Goal: Check status: Check status

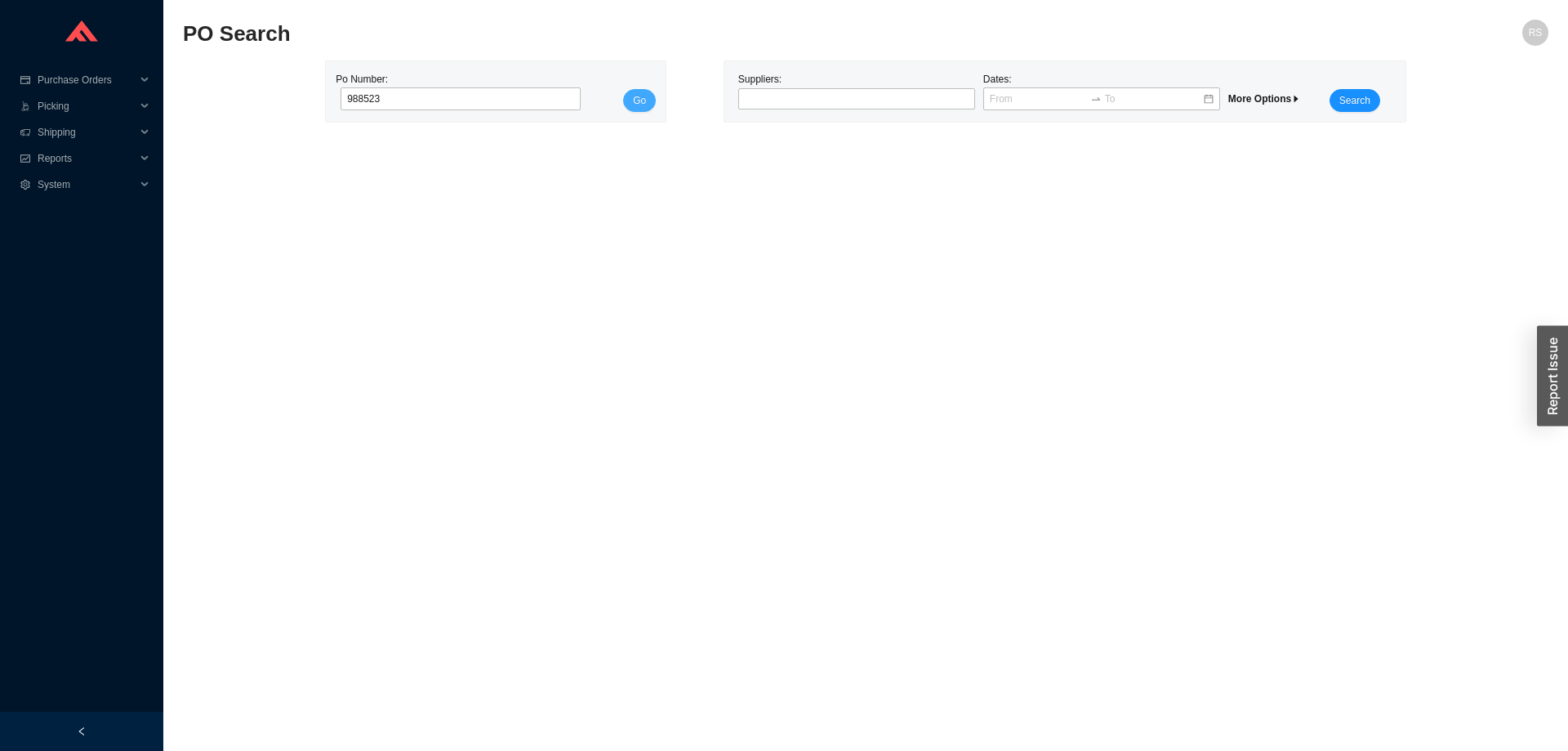
type input "988523"
click at [643, 91] on button "Go" at bounding box center [639, 100] width 32 height 22
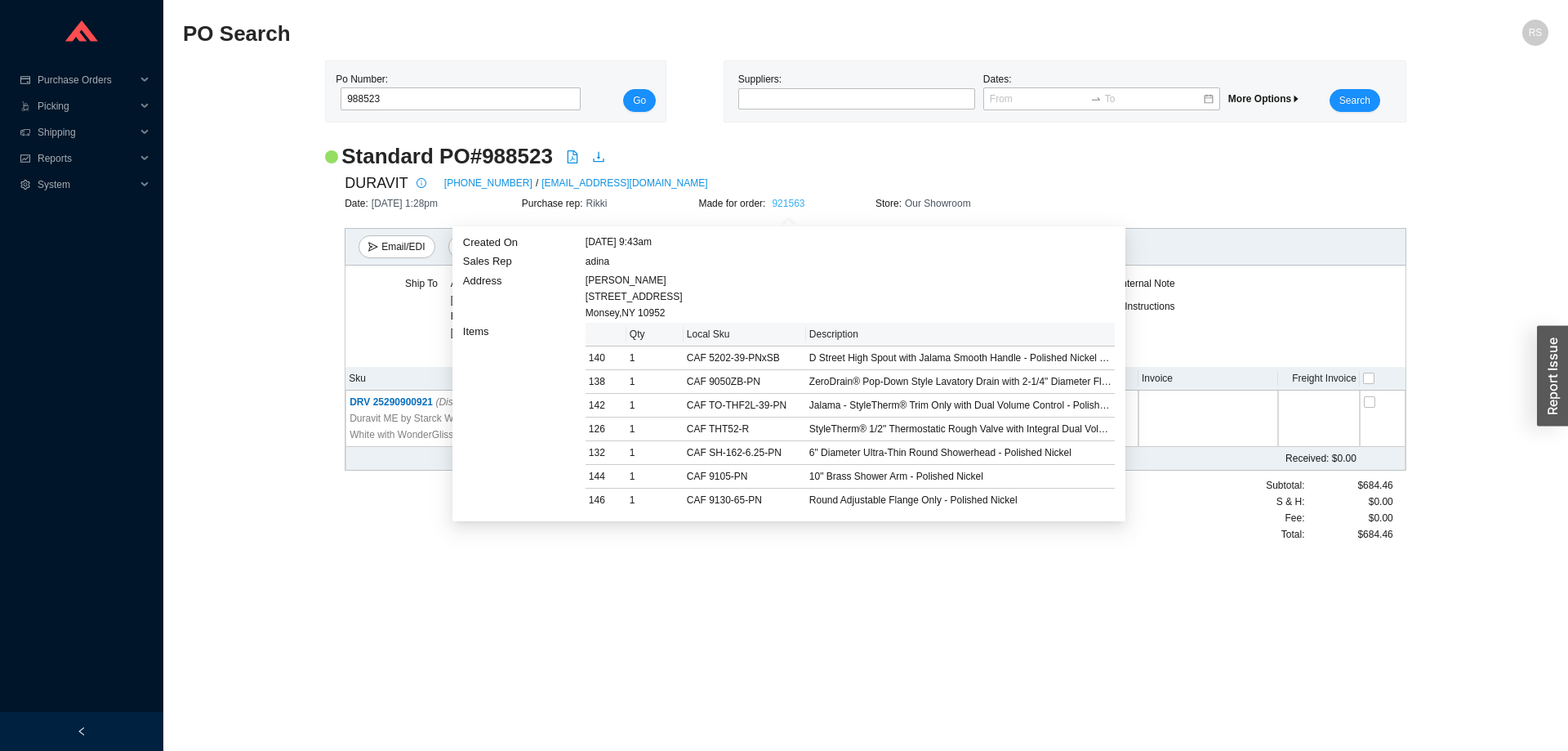
click at [785, 202] on link "921563" at bounding box center [788, 203] width 32 height 12
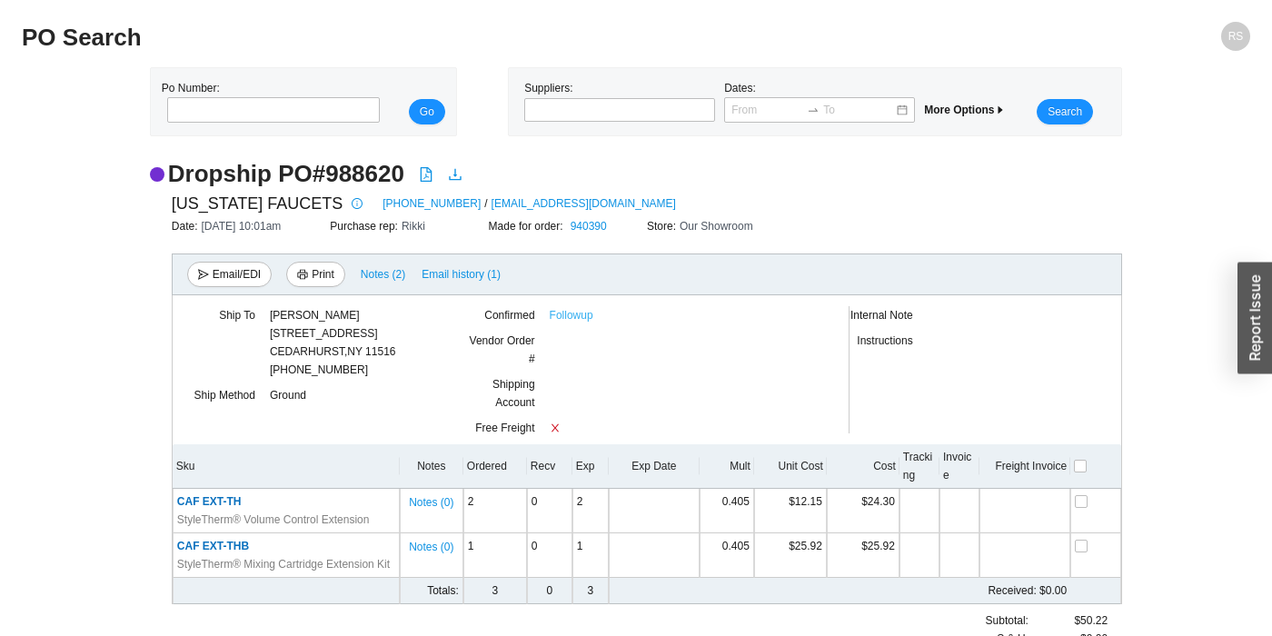
click at [572, 316] on link "Followup" at bounding box center [572, 315] width 44 height 18
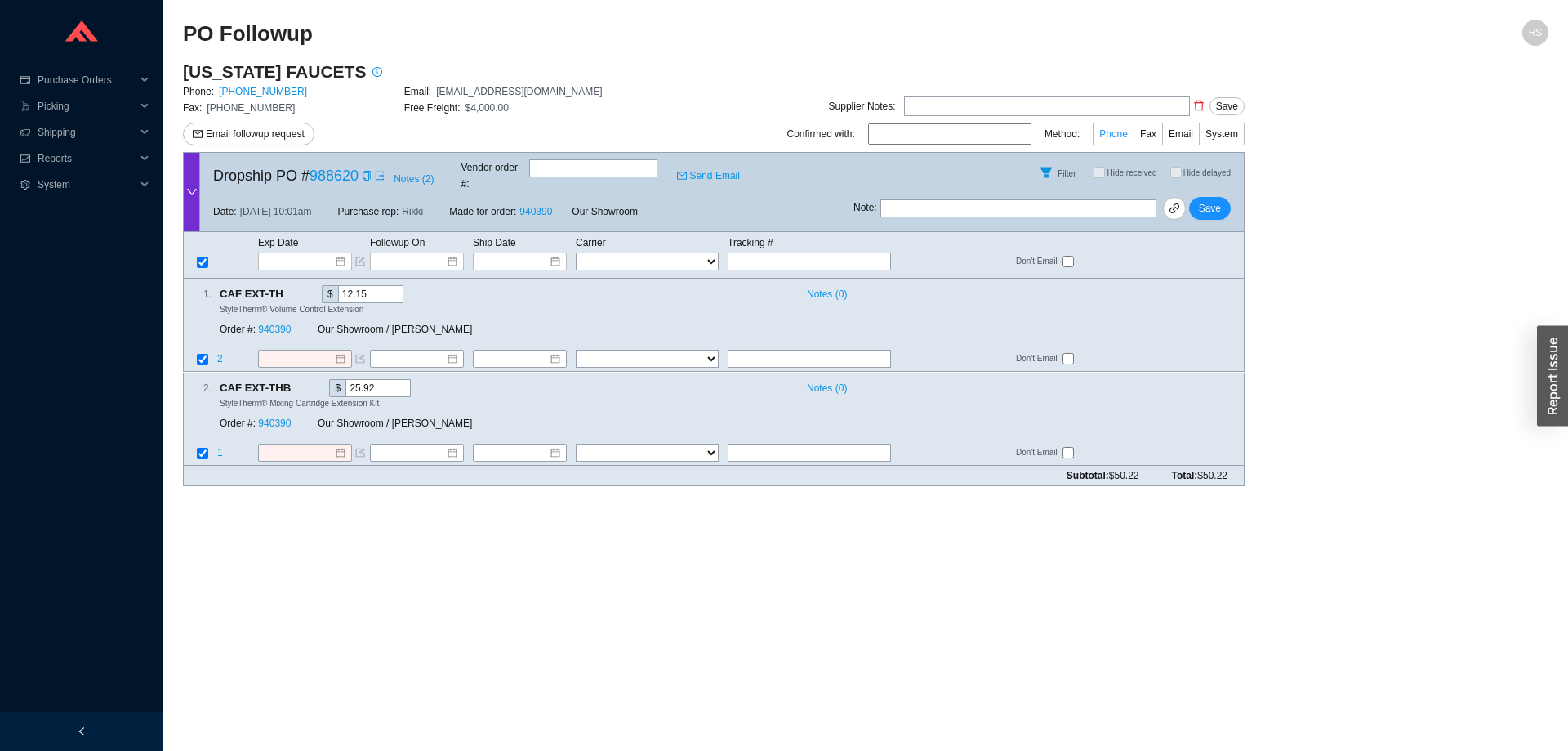
click at [1127, 137] on span "Phone" at bounding box center [1114, 134] width 29 height 12
click at [1134, 138] on input "Phone" at bounding box center [1134, 138] width 0 height 0
click at [411, 173] on span "Notes ( 2 )" at bounding box center [414, 179] width 40 height 16
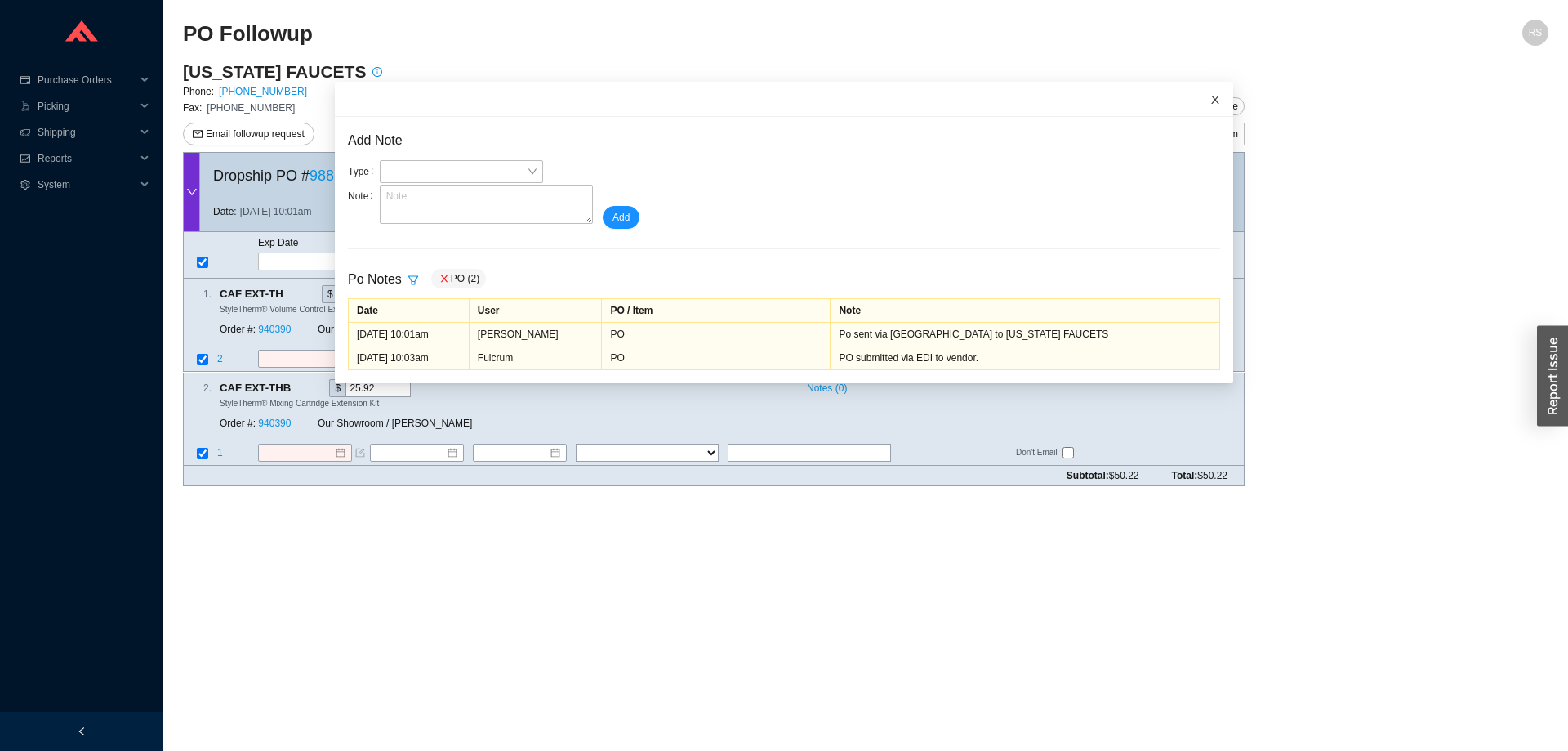
click at [1212, 98] on icon "close" at bounding box center [1215, 99] width 12 height 12
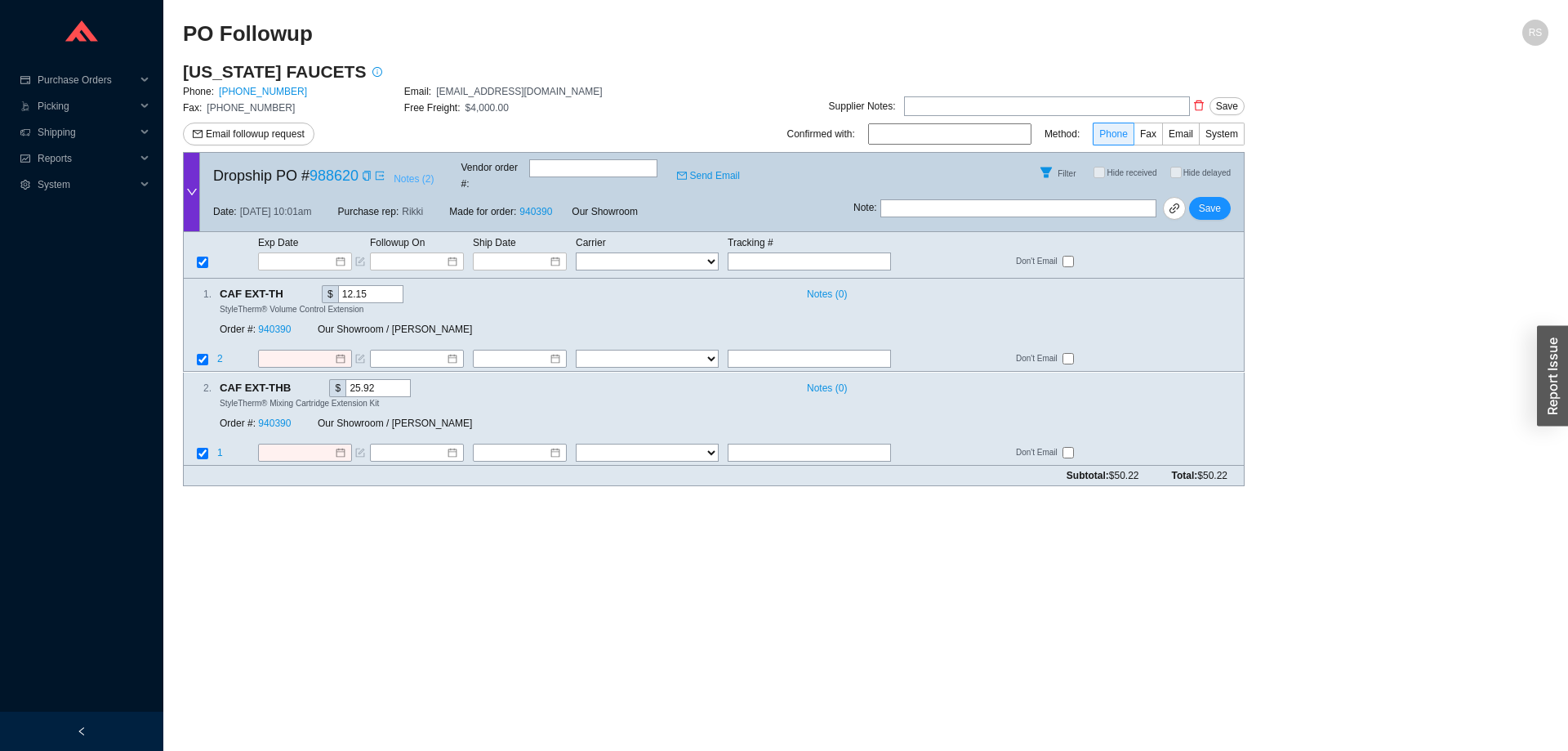
click at [424, 173] on span "Notes ( 2 )" at bounding box center [414, 179] width 40 height 16
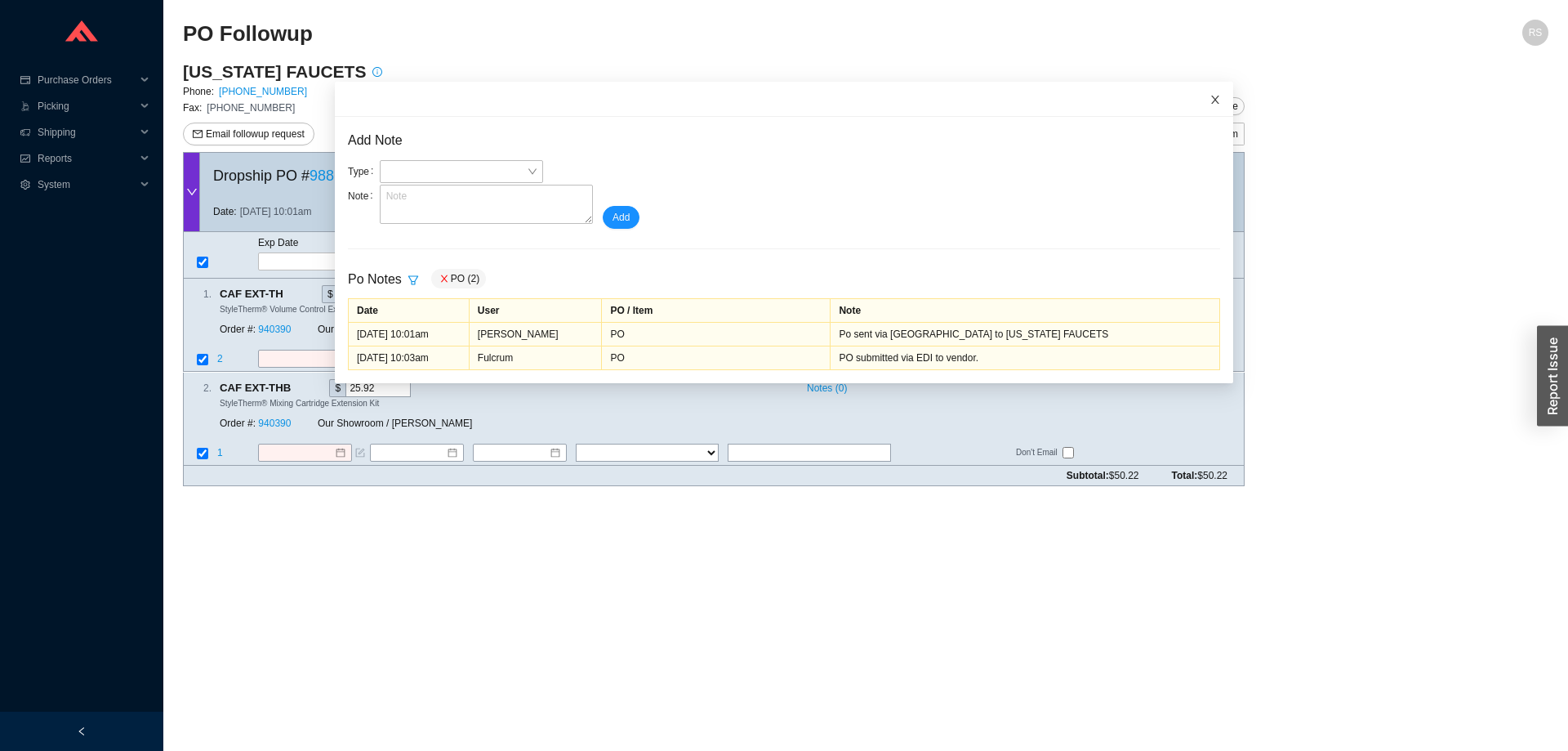
click at [1216, 97] on icon "close" at bounding box center [1215, 99] width 12 height 12
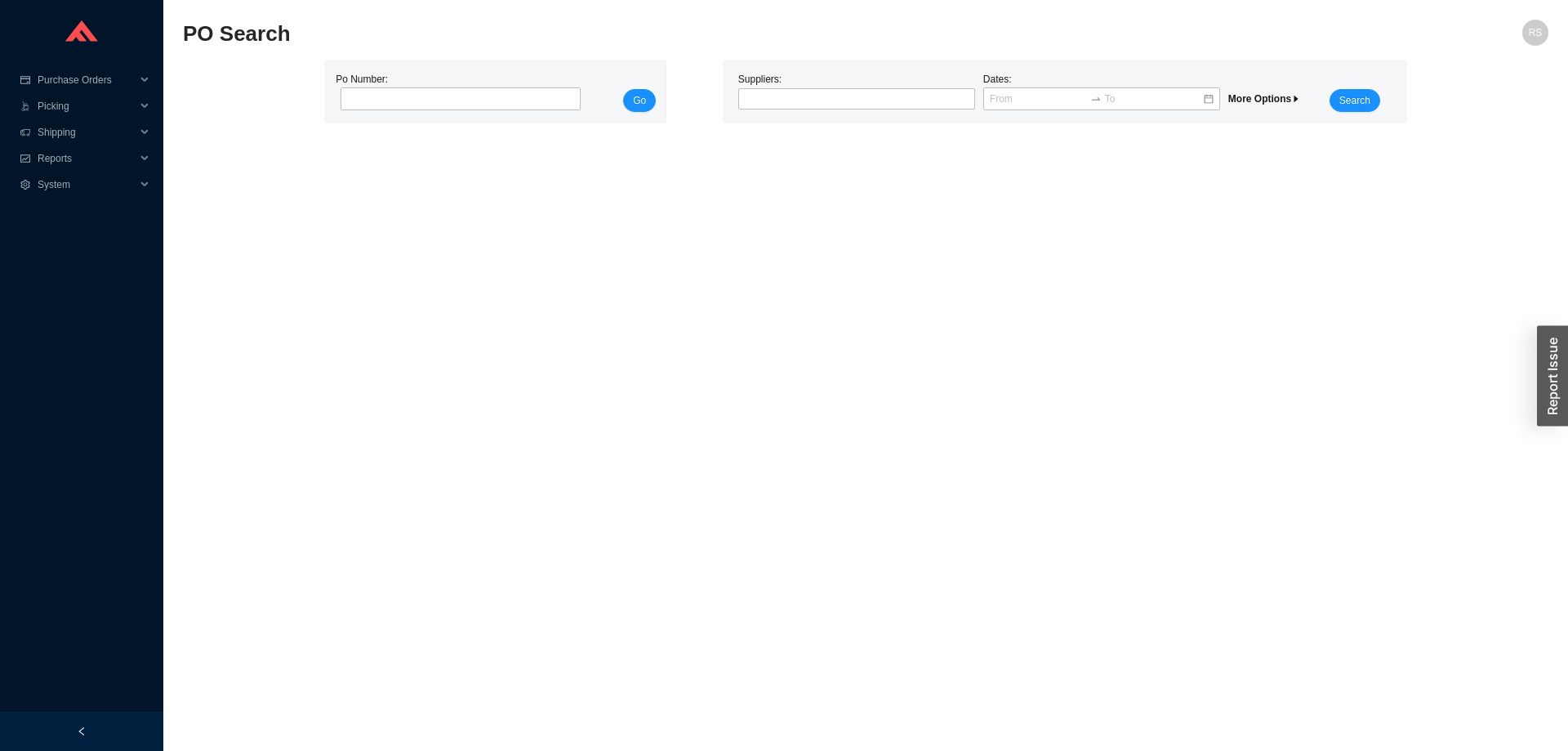
click at [801, 86] on div "Suppliers:" at bounding box center [857, 91] width 245 height 40
click at [798, 94] on div at bounding box center [850, 99] width 217 height 16
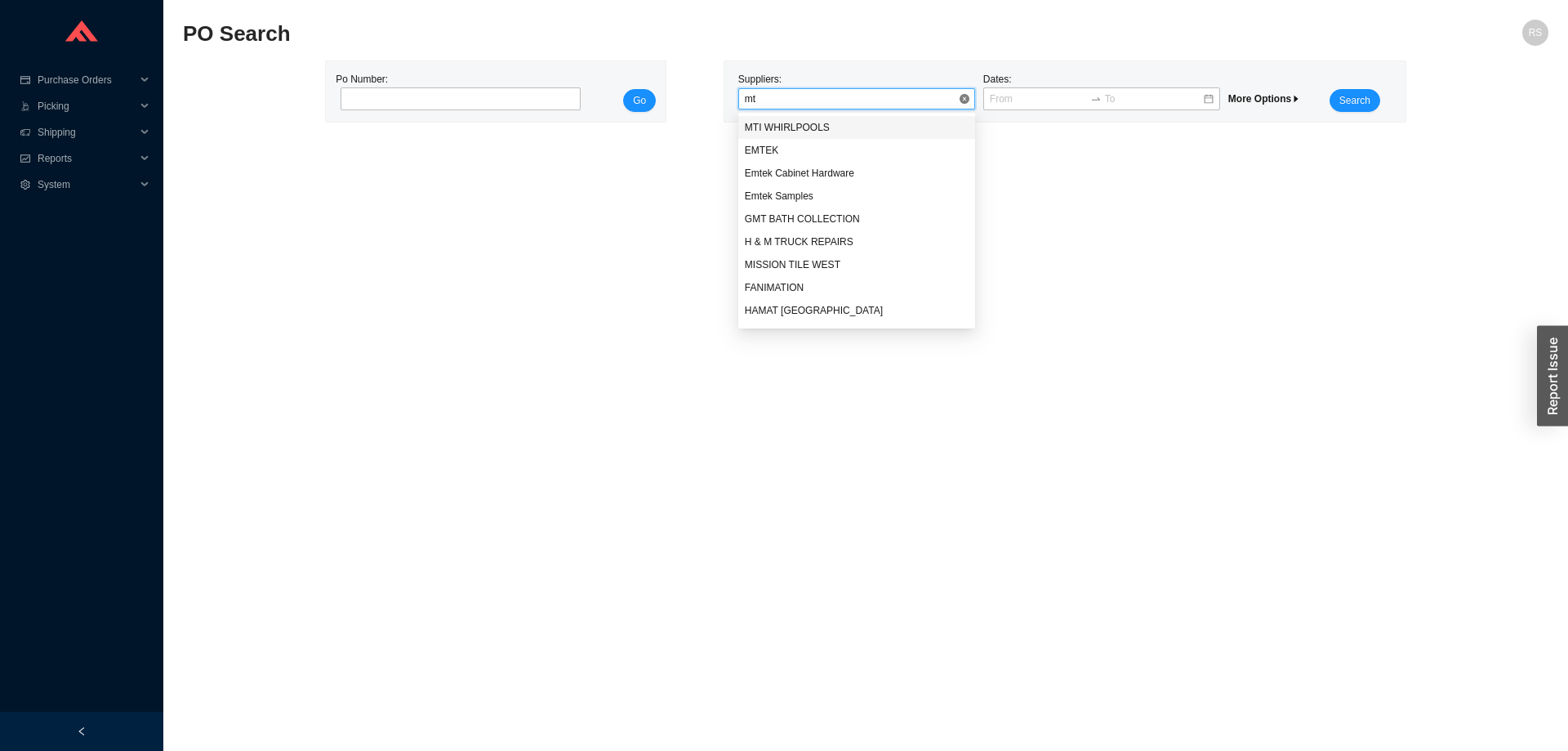
type input "mti"
click at [788, 130] on div "MTI WHIRLPOOLS" at bounding box center [856, 128] width 224 height 14
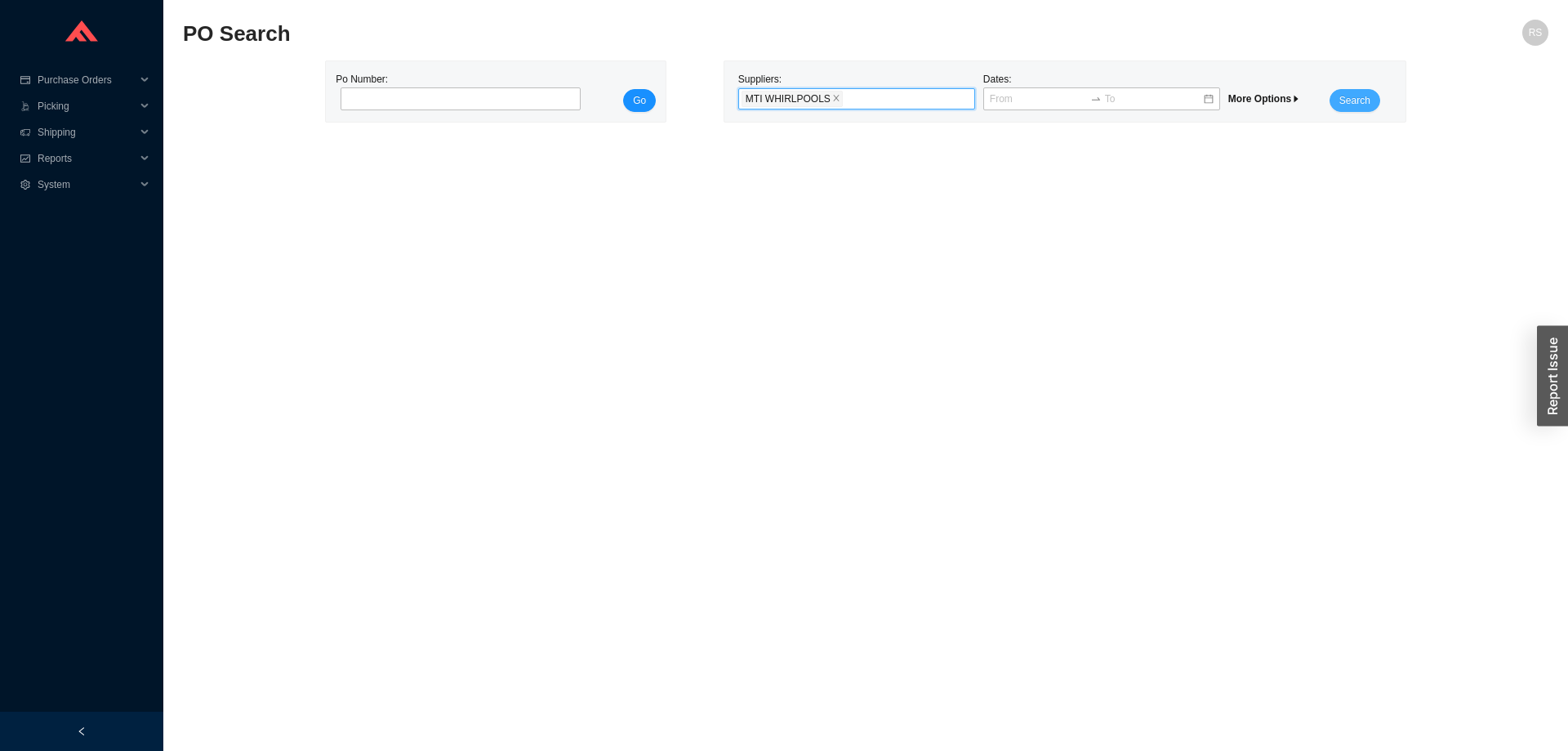
click at [1376, 95] on button "Search" at bounding box center [1355, 100] width 50 height 22
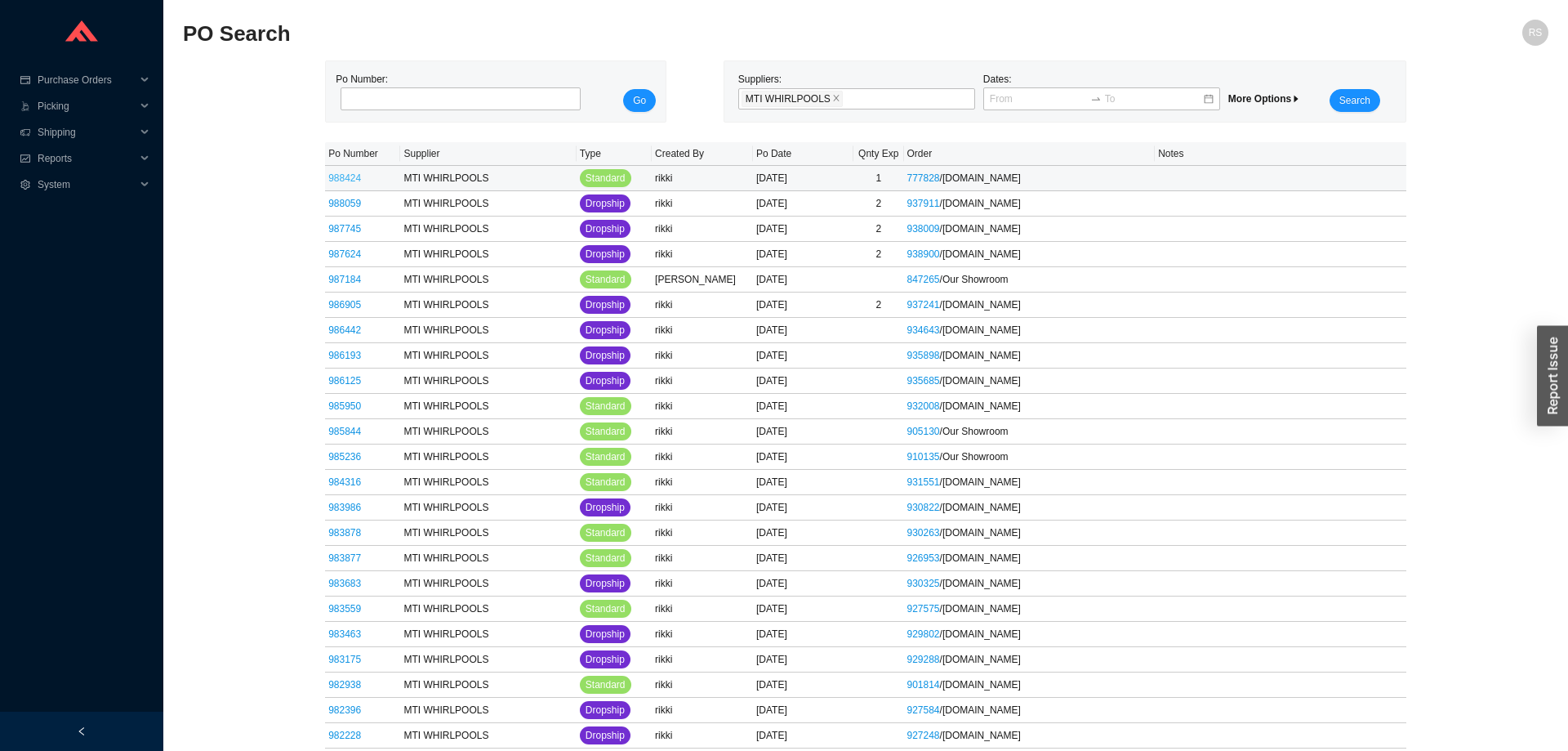
click at [352, 182] on link "988424" at bounding box center [344, 178] width 32 height 12
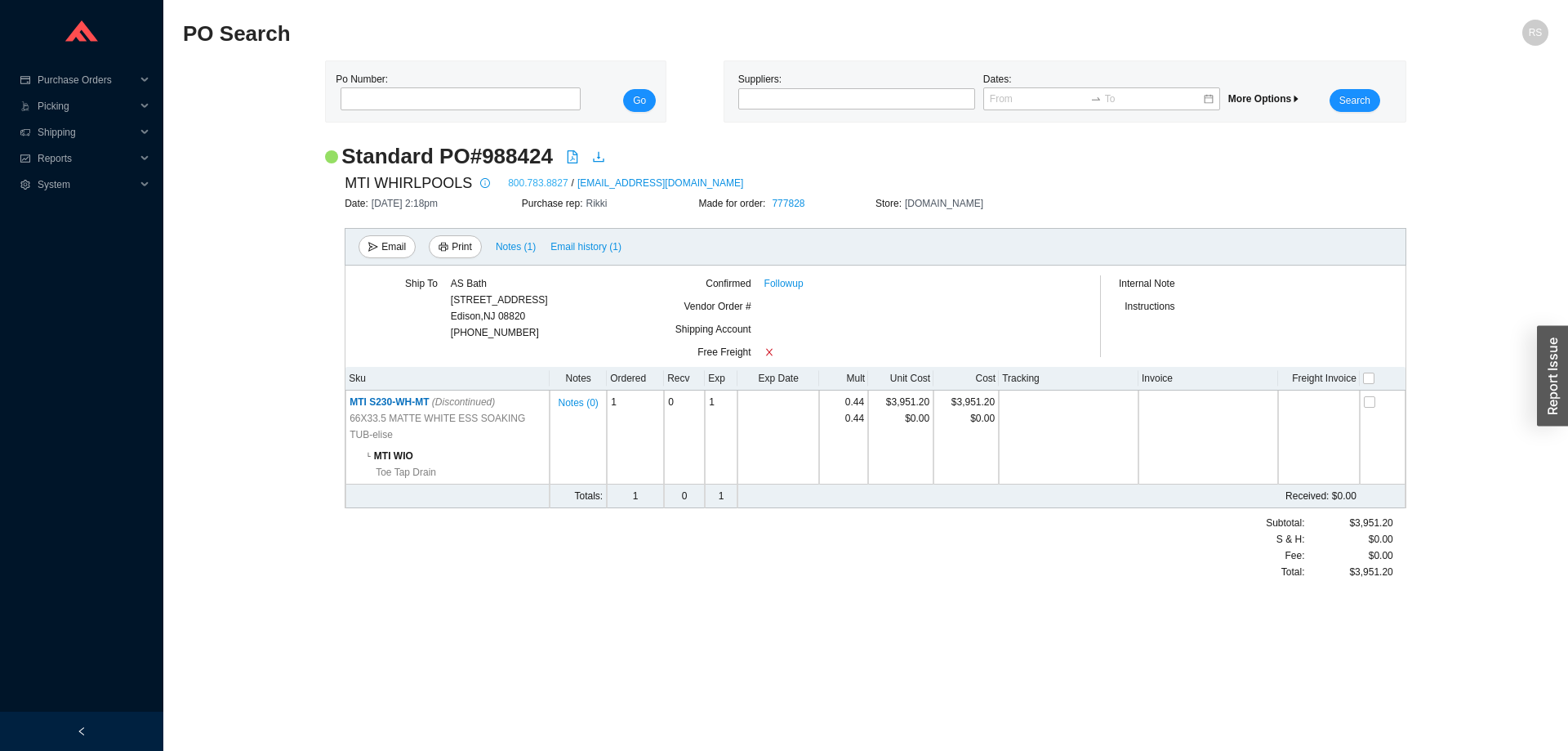
click at [523, 188] on link "800.783.8827" at bounding box center [538, 183] width 59 height 16
